Goal: Information Seeking & Learning: Learn about a topic

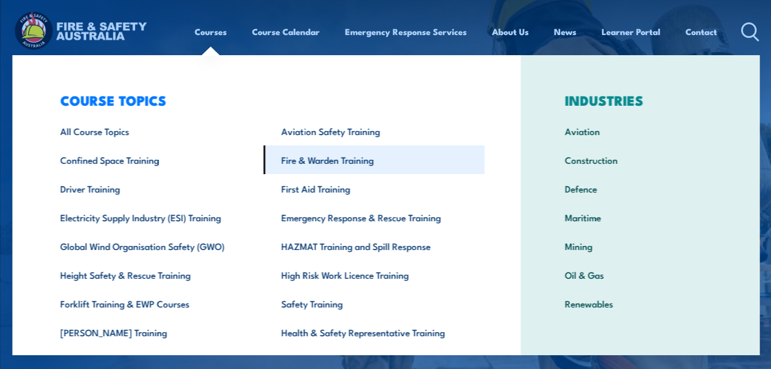
click at [307, 156] on link "Fire & Warden Training" at bounding box center [373, 159] width 221 height 29
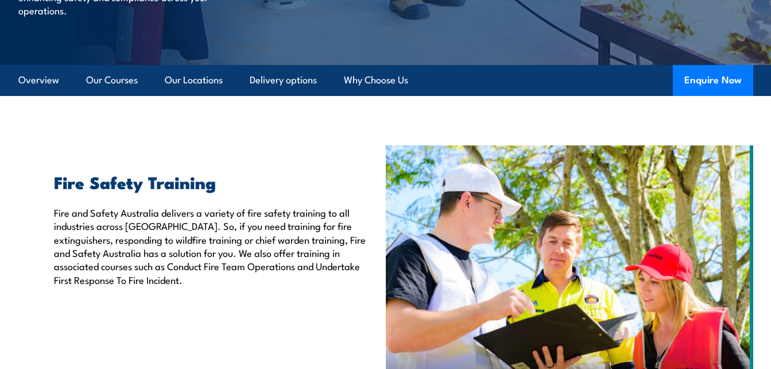
scroll to position [230, 0]
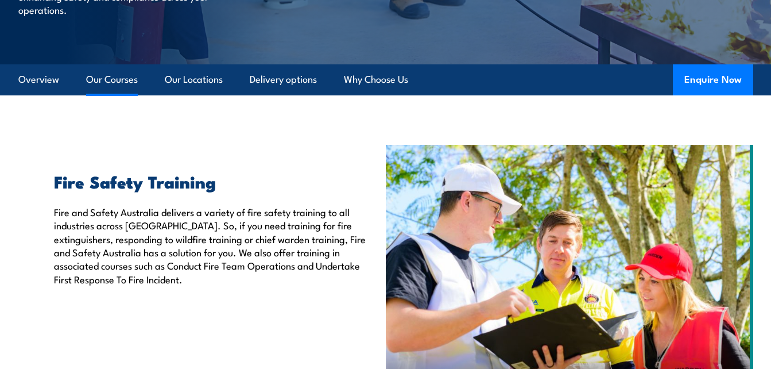
click at [123, 80] on link "Our Courses" at bounding box center [112, 79] width 52 height 30
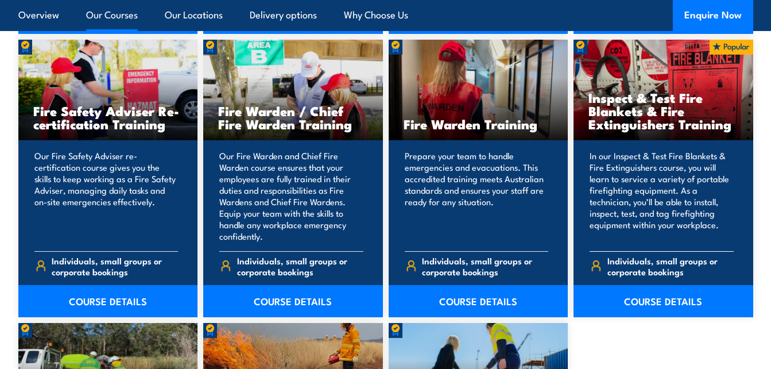
scroll to position [1468, 0]
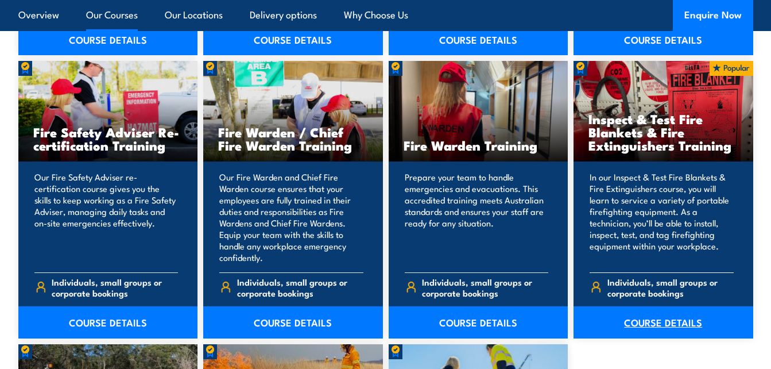
click at [647, 322] on link "COURSE DETAILS" at bounding box center [664, 322] width 180 height 32
